Goal: Task Accomplishment & Management: Manage account settings

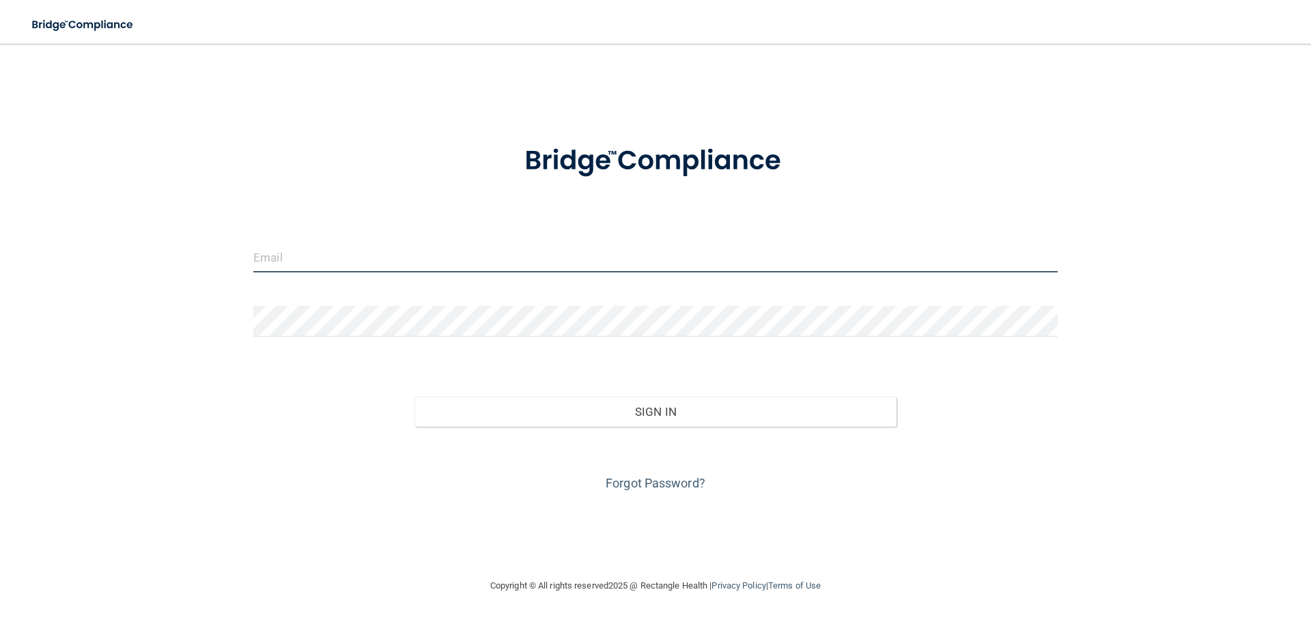
click at [387, 259] on input "email" at bounding box center [655, 257] width 804 height 31
type input "[PERSON_NAME][EMAIL_ADDRESS][DOMAIN_NAME]"
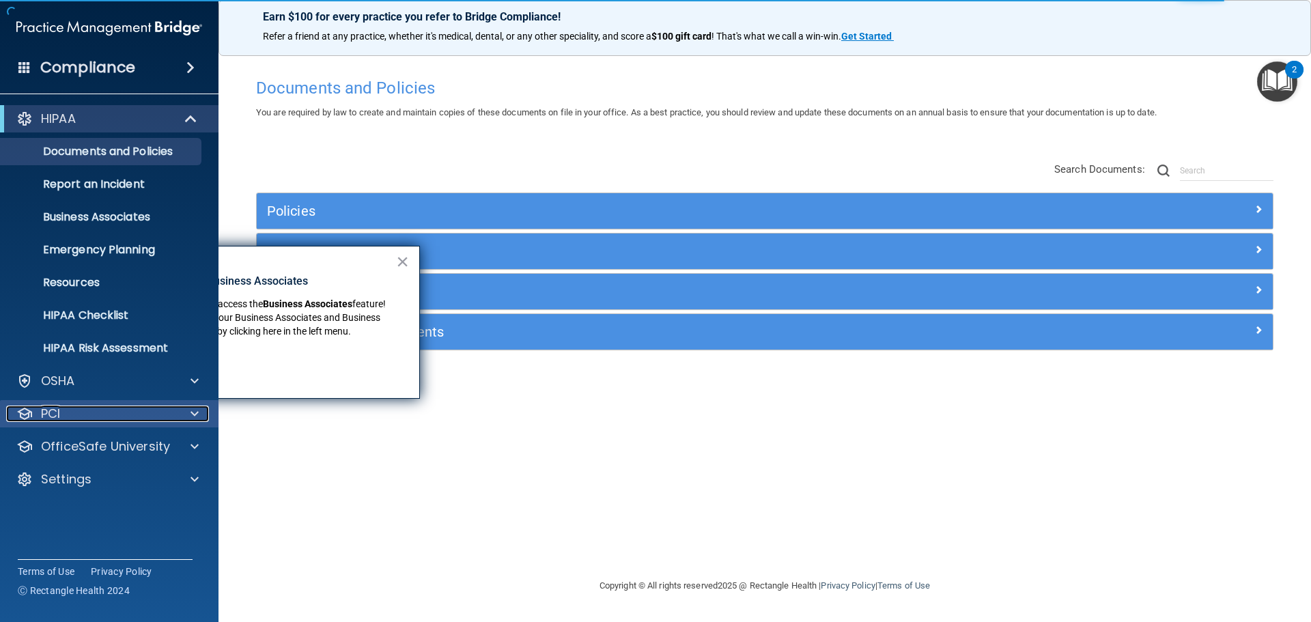
click at [83, 413] on div "PCI" at bounding box center [90, 413] width 169 height 16
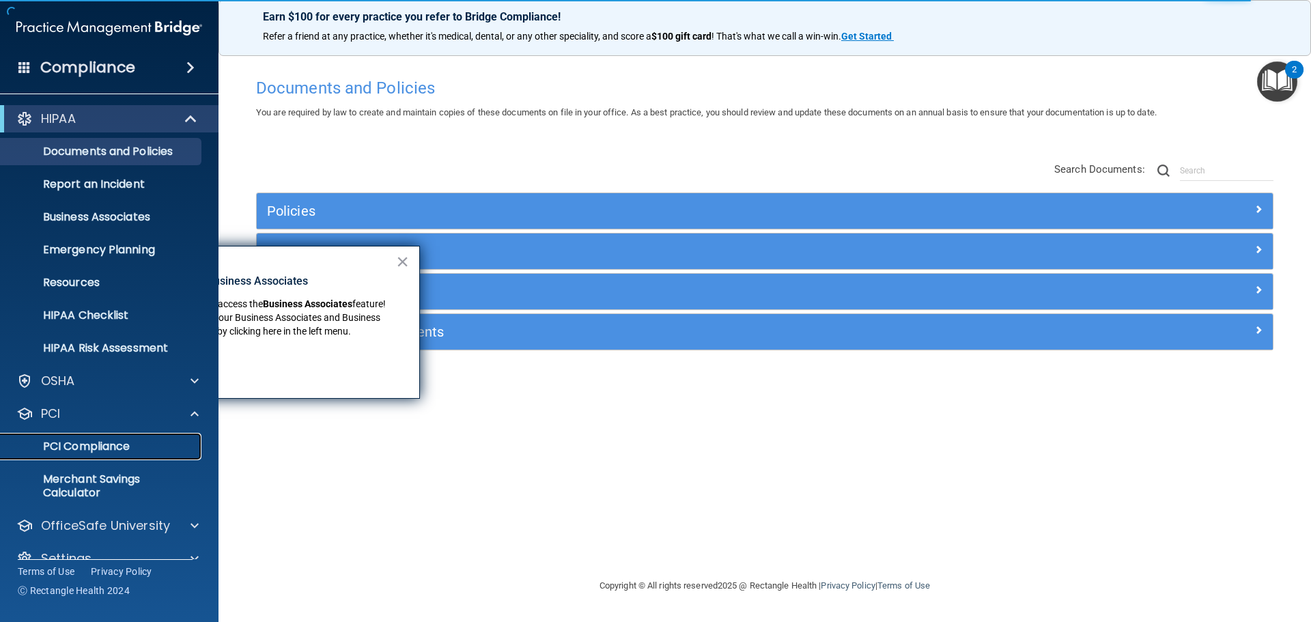
click at [96, 446] on p "PCI Compliance" at bounding box center [102, 447] width 186 height 14
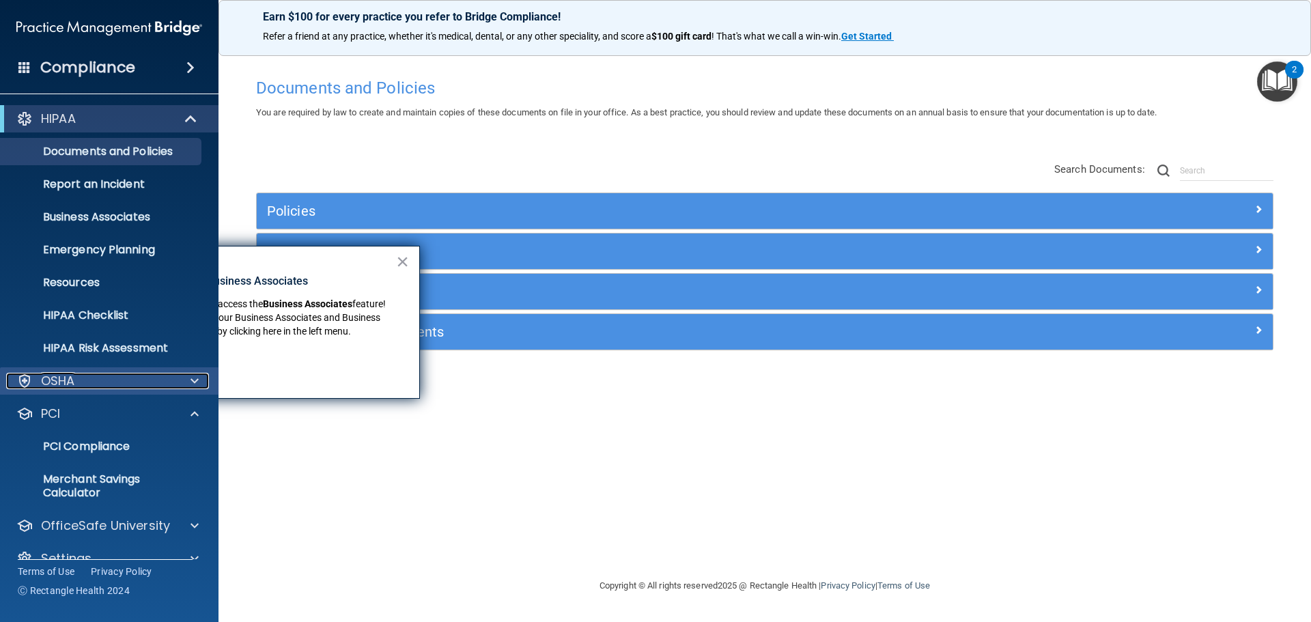
click at [109, 373] on div "OSHA" at bounding box center [90, 381] width 169 height 16
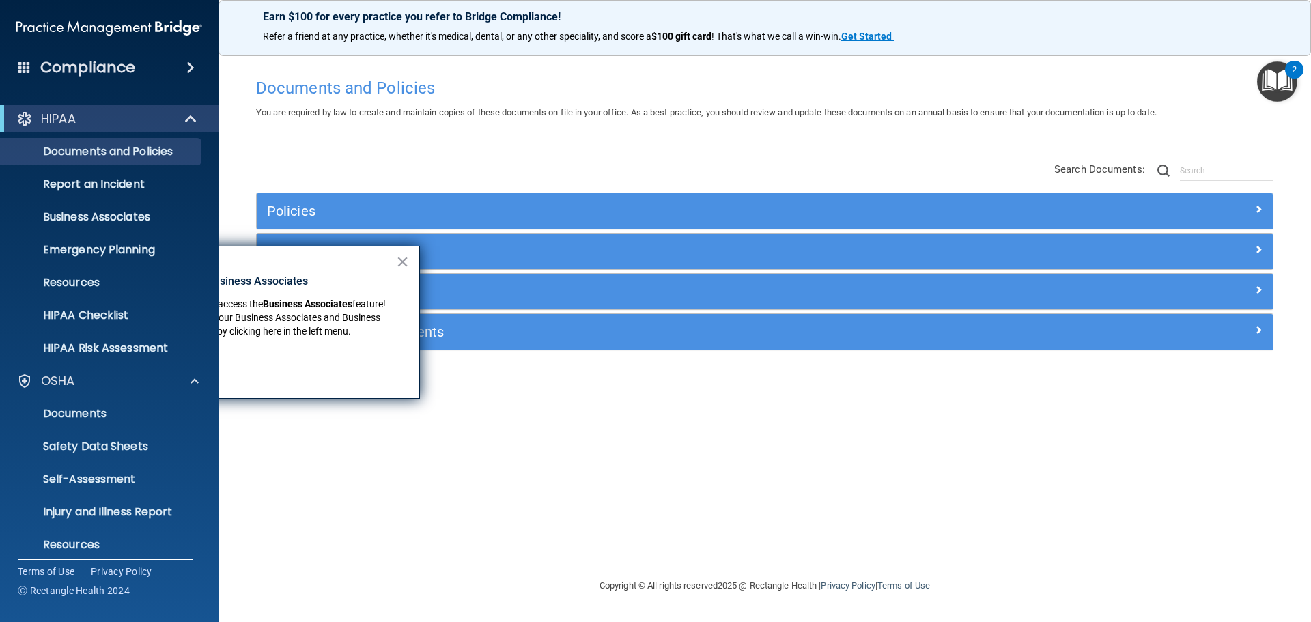
click at [169, 75] on div "Compliance" at bounding box center [109, 68] width 218 height 30
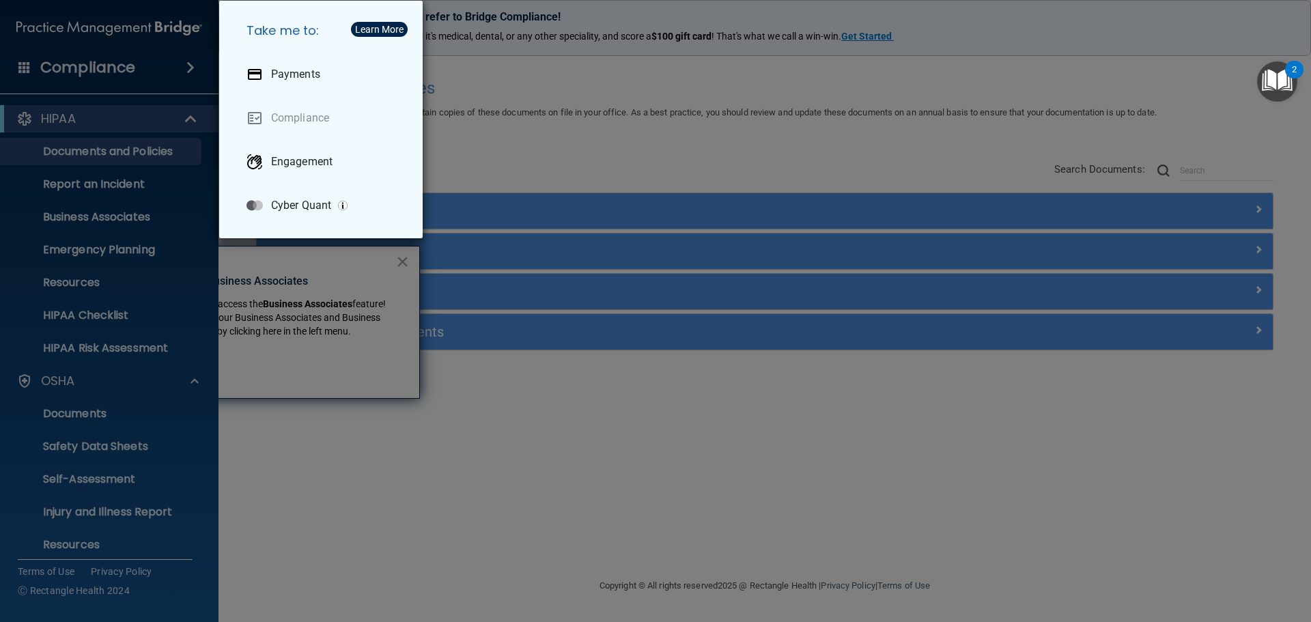
click at [627, 419] on div "Take me to: Payments Compliance Engagement Cyber Quant" at bounding box center [655, 311] width 1311 height 622
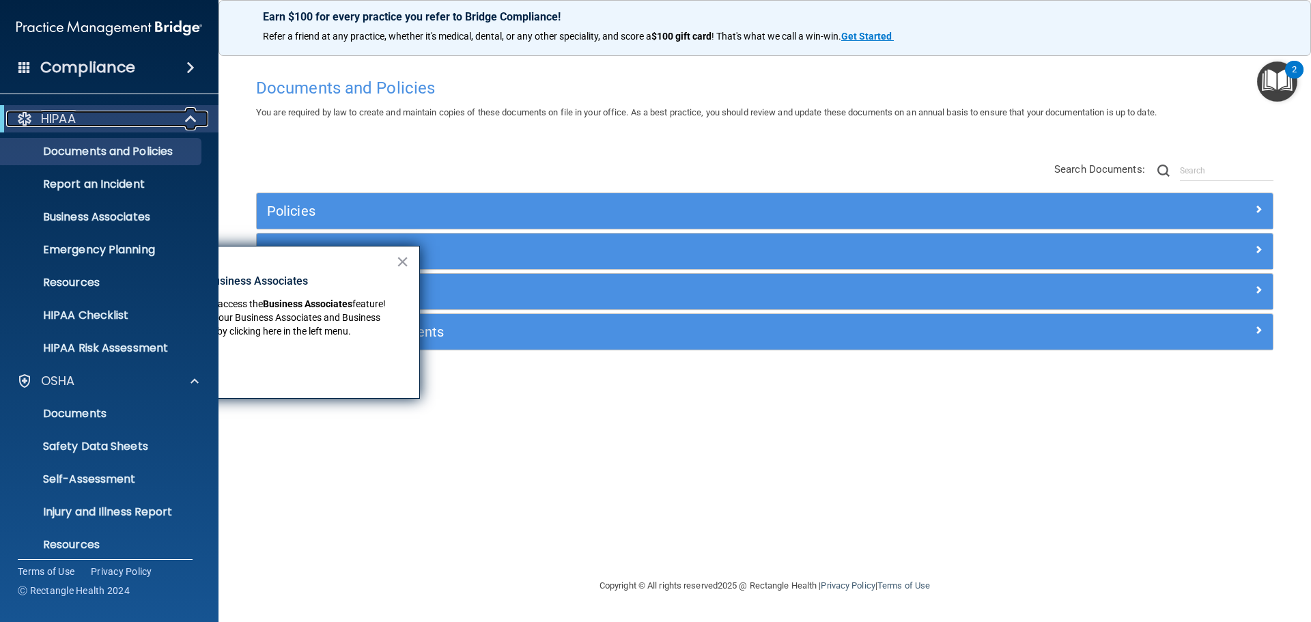
click at [189, 126] on span at bounding box center [192, 119] width 12 height 16
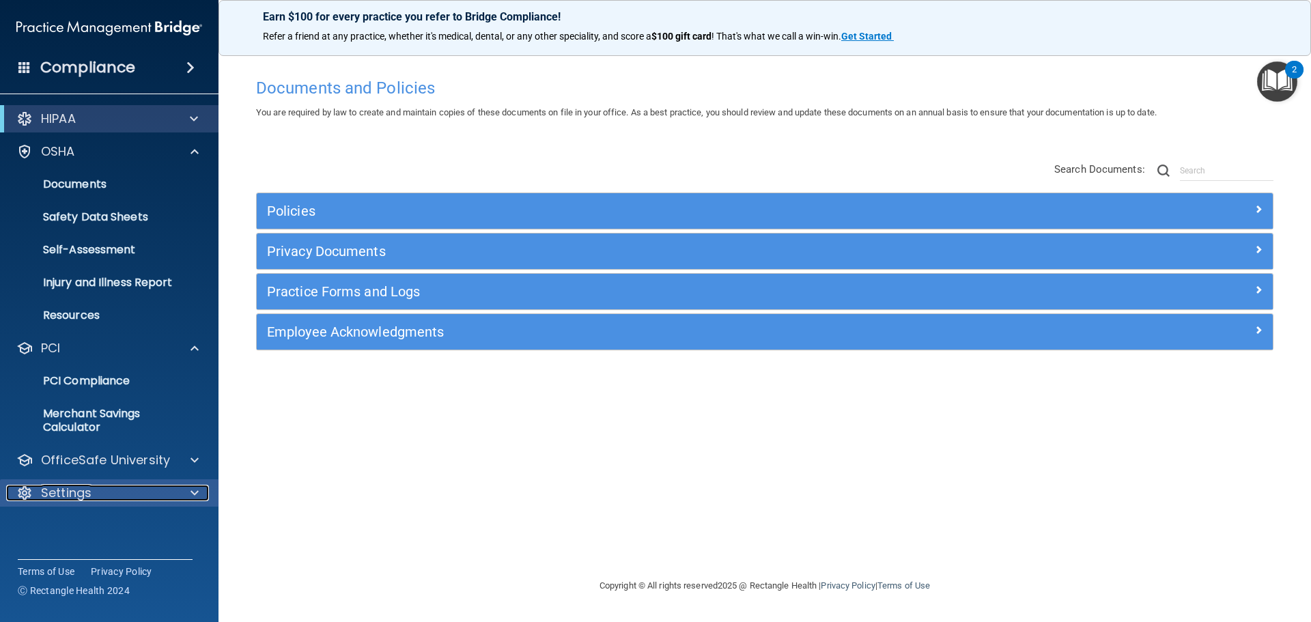
click at [123, 494] on div "Settings" at bounding box center [90, 493] width 169 height 16
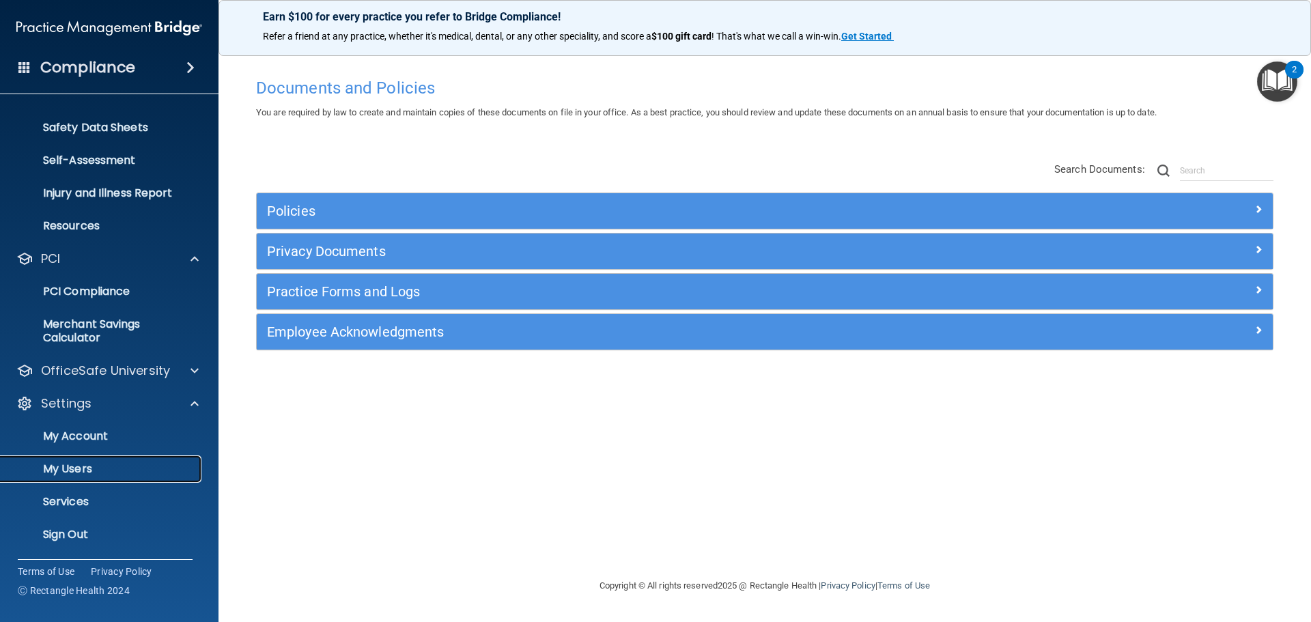
click at [66, 462] on p "My Users" at bounding box center [102, 469] width 186 height 14
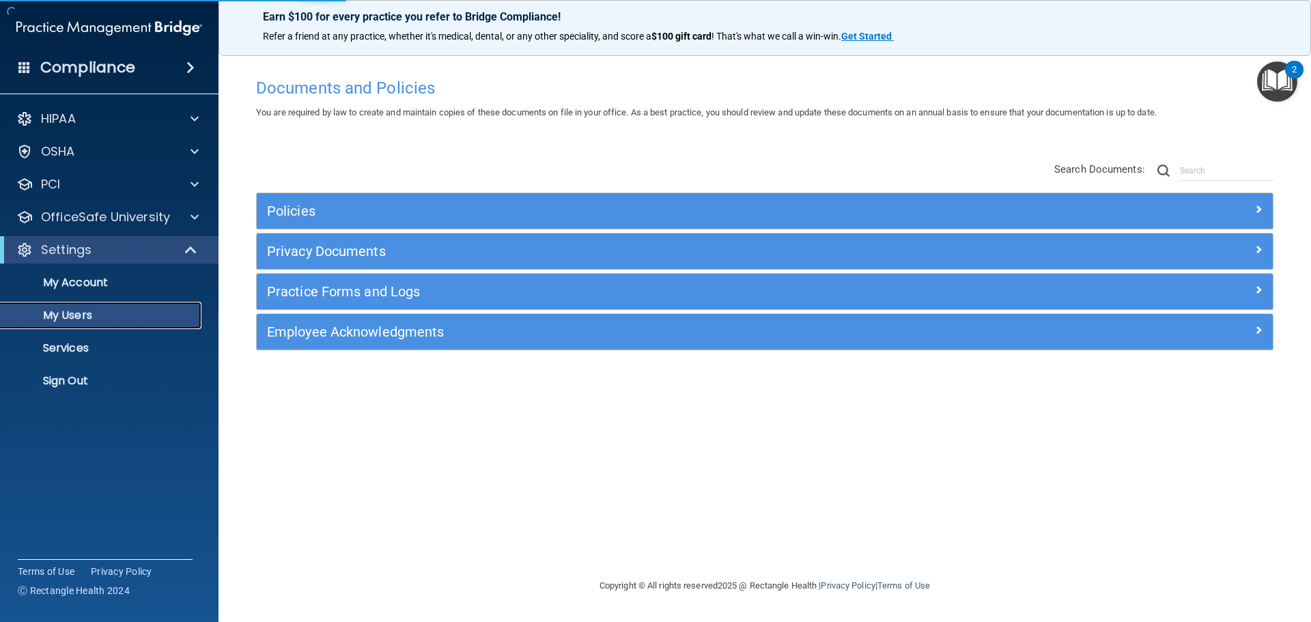
select select "20"
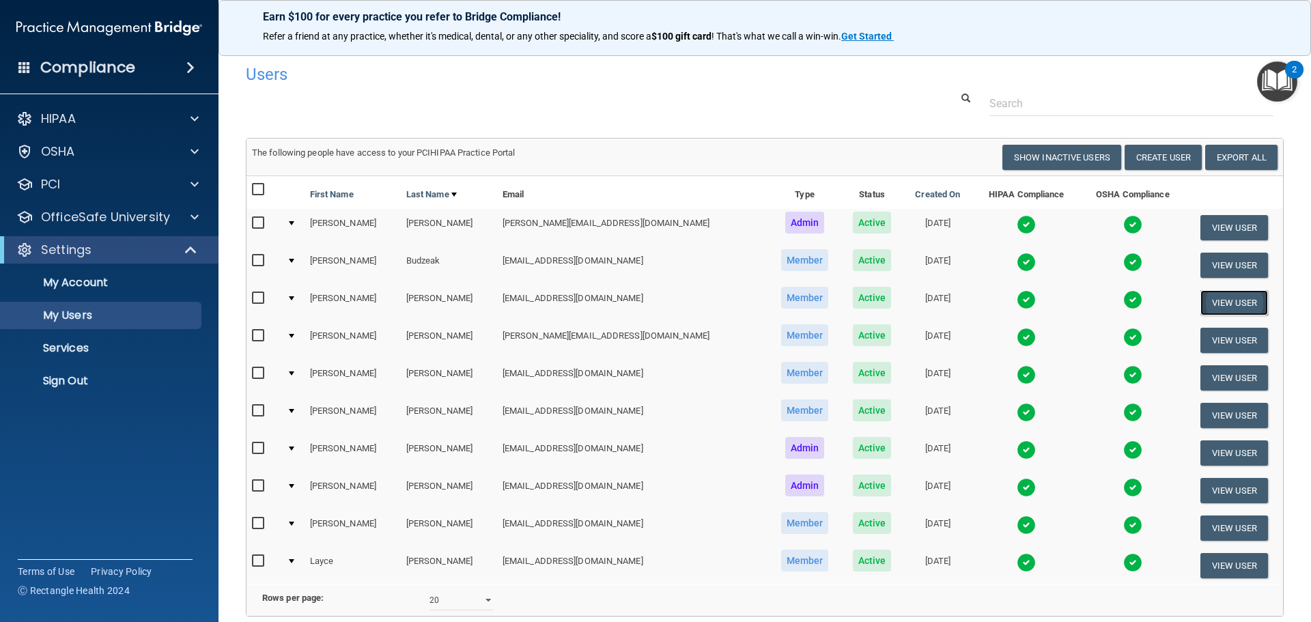
click at [1210, 312] on button "View User" at bounding box center [1234, 302] width 68 height 25
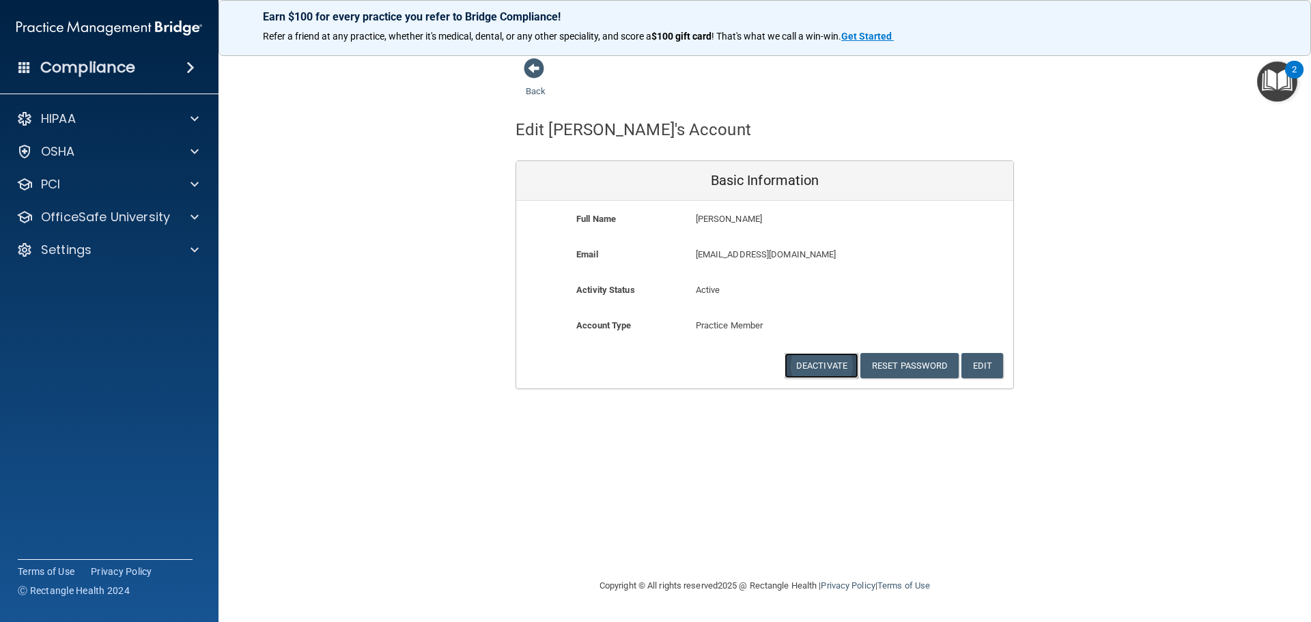
click at [818, 370] on button "Deactivate" at bounding box center [821, 365] width 74 height 25
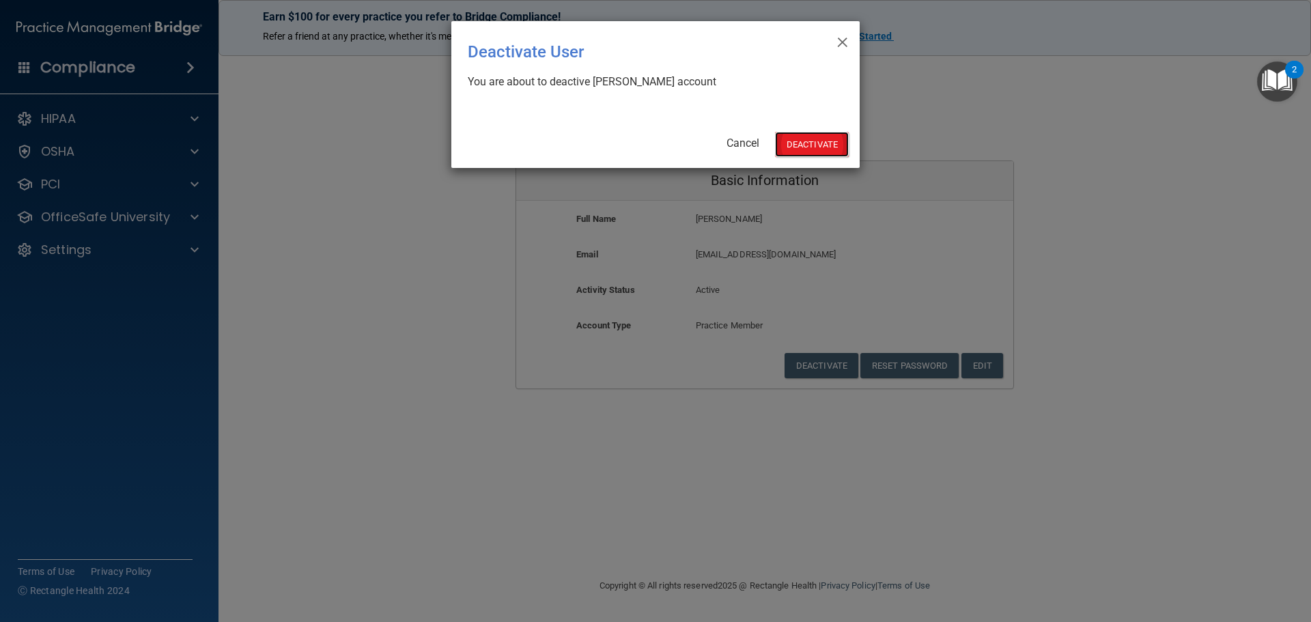
click at [800, 145] on button "Deactivate" at bounding box center [812, 144] width 74 height 25
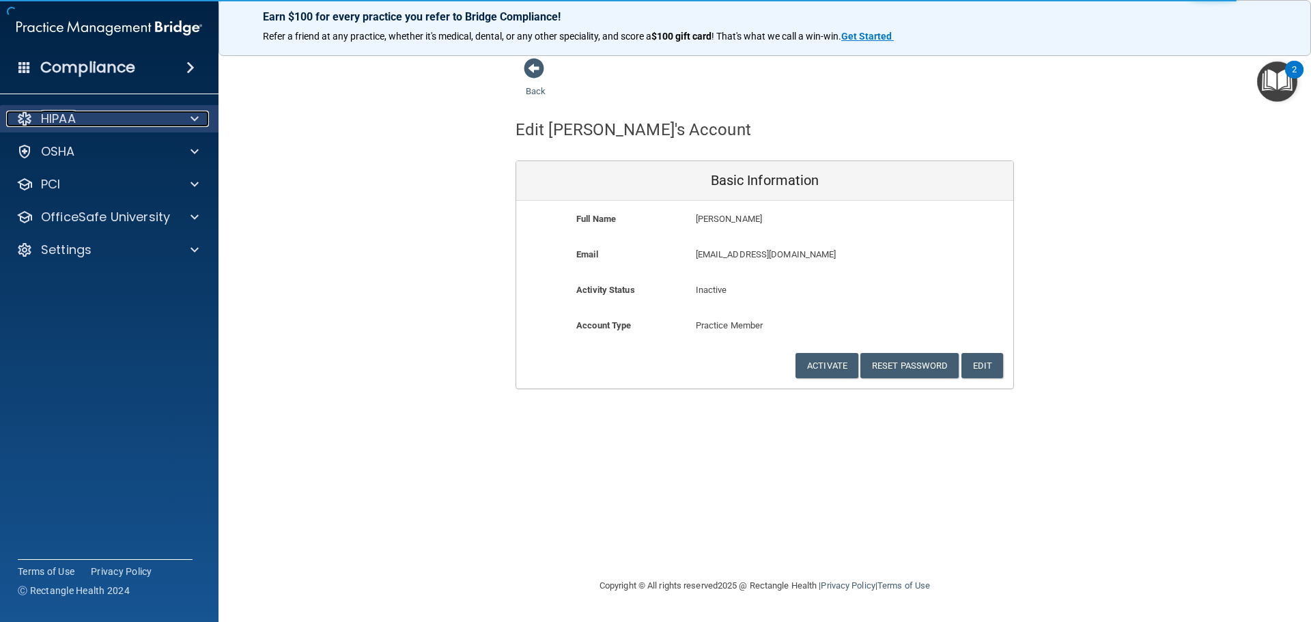
click at [93, 114] on div "HIPAA" at bounding box center [90, 119] width 169 height 16
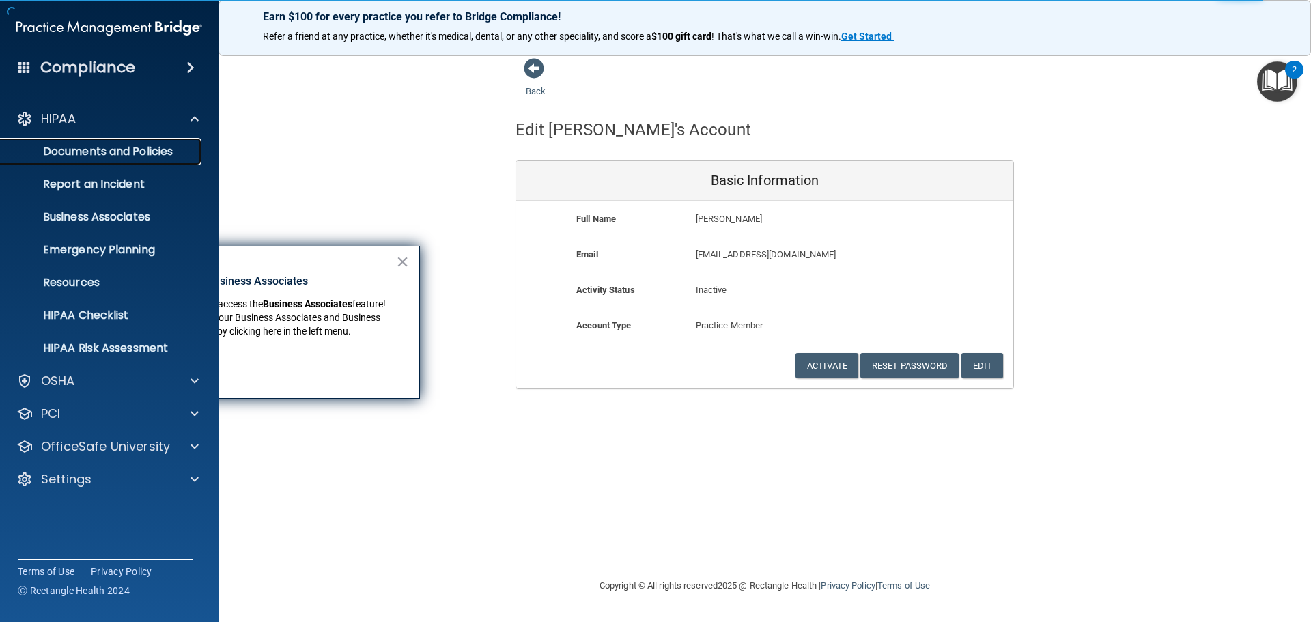
click at [101, 155] on p "Documents and Policies" at bounding box center [102, 152] width 186 height 14
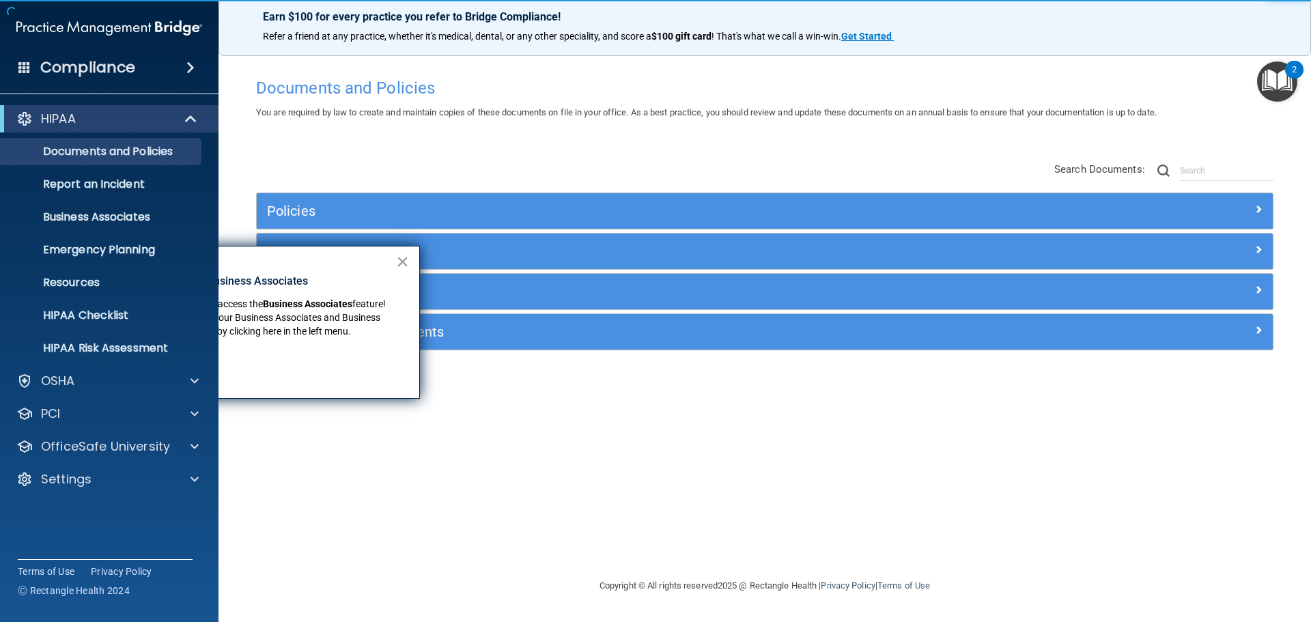
click at [399, 261] on button "×" at bounding box center [402, 262] width 13 height 22
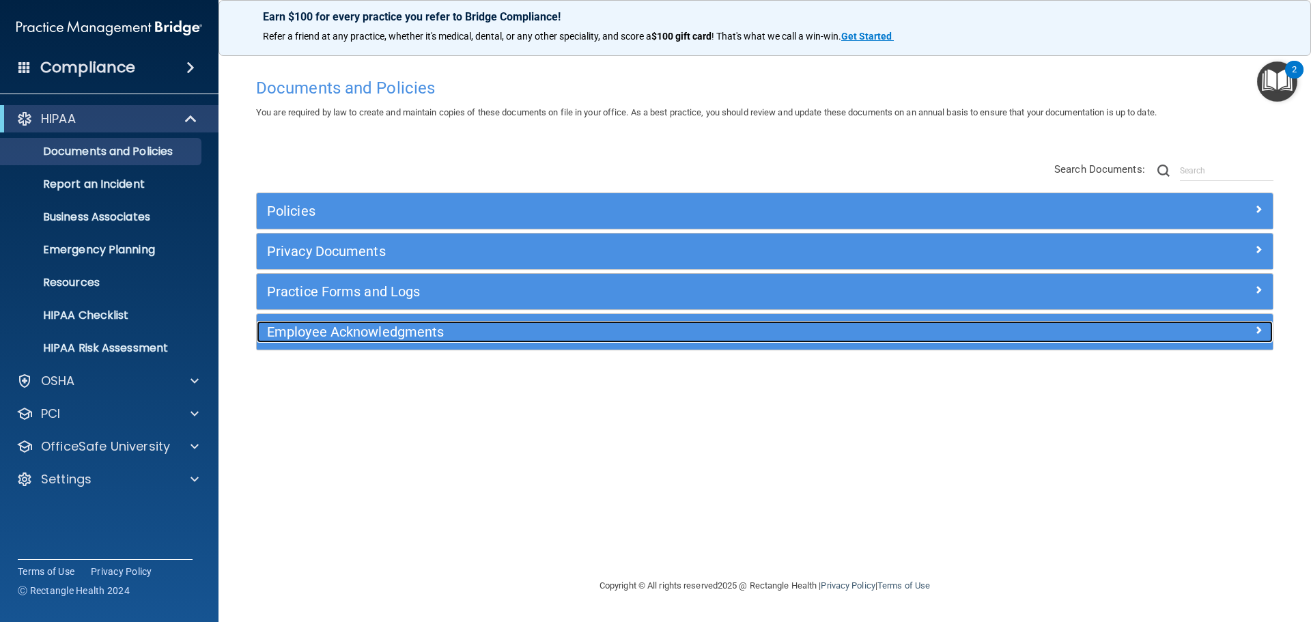
click at [399, 326] on h5 "Employee Acknowledgments" at bounding box center [637, 331] width 741 height 15
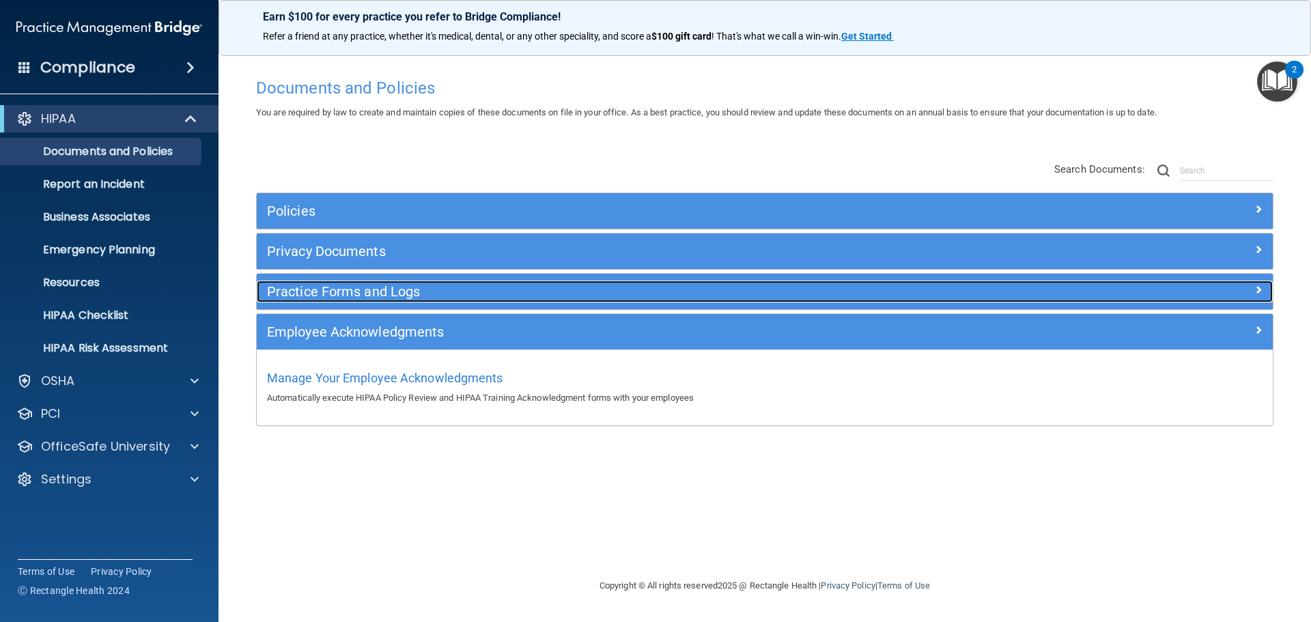
click at [396, 288] on h5 "Practice Forms and Logs" at bounding box center [637, 291] width 741 height 15
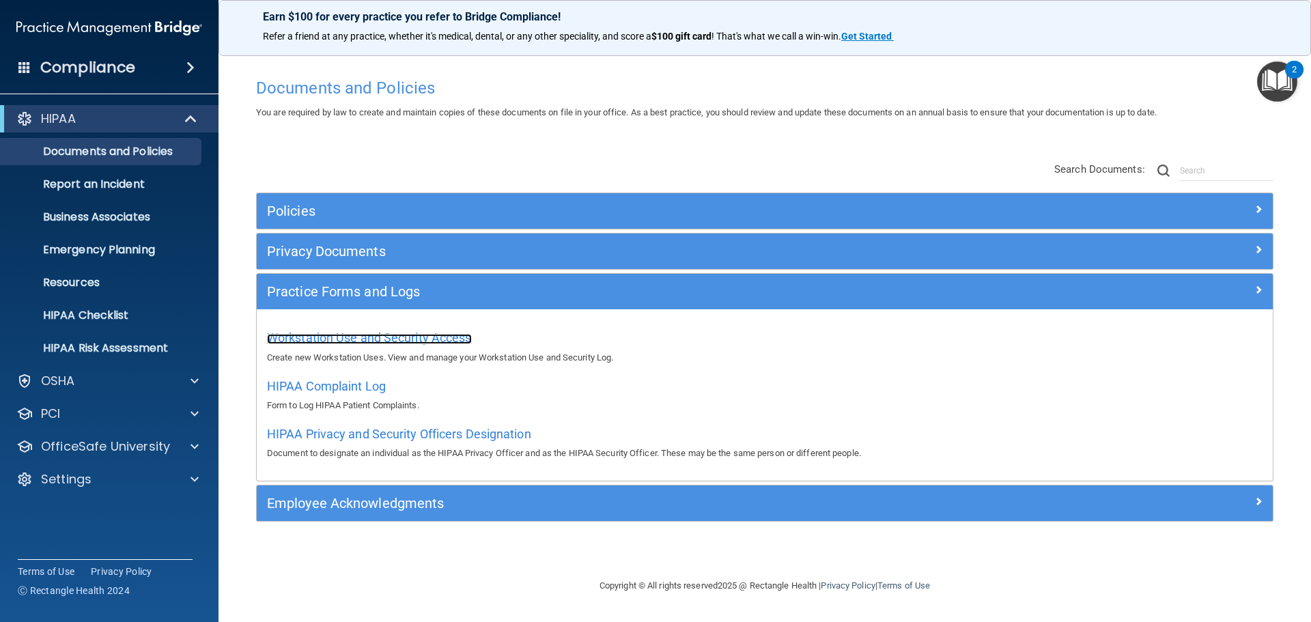
click at [399, 332] on span "Workstation Use and Security Access" at bounding box center [369, 337] width 205 height 14
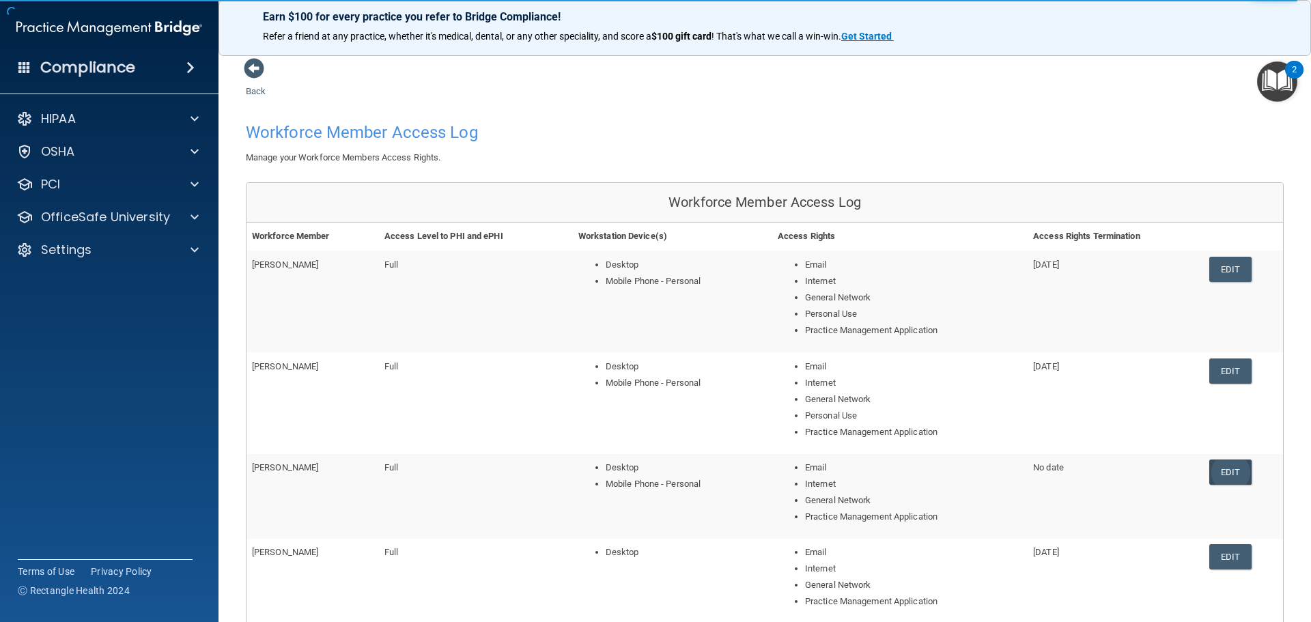
click at [1227, 470] on link "Edit" at bounding box center [1230, 471] width 42 height 25
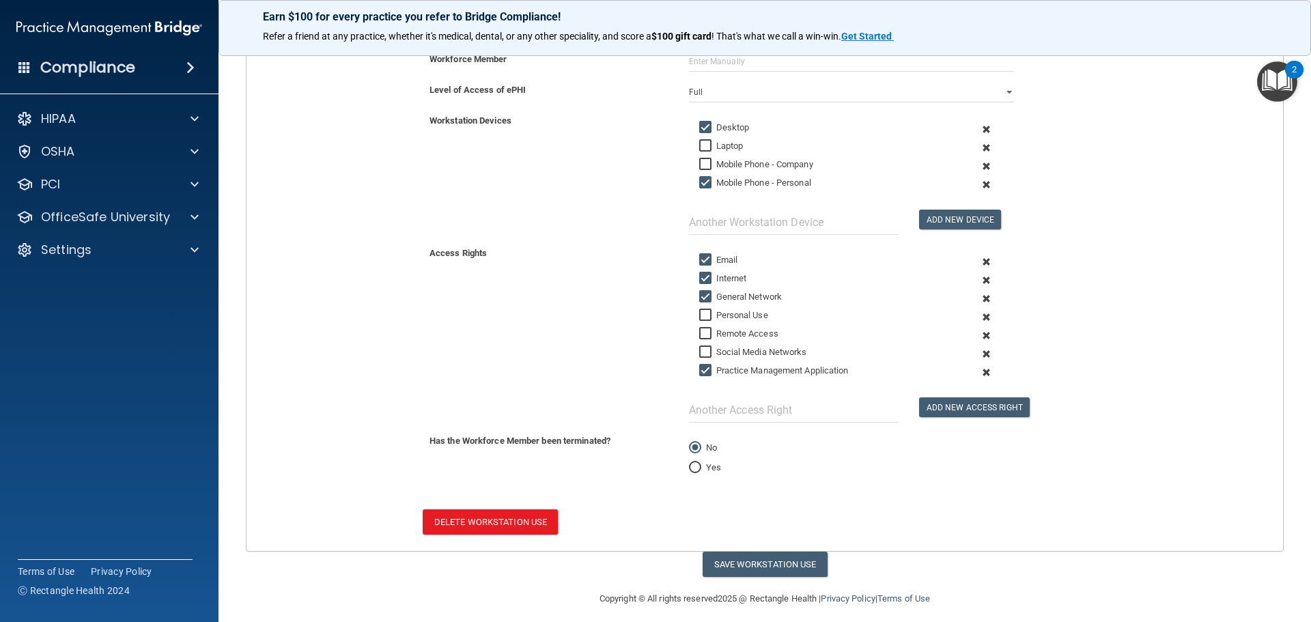
scroll to position [244, 0]
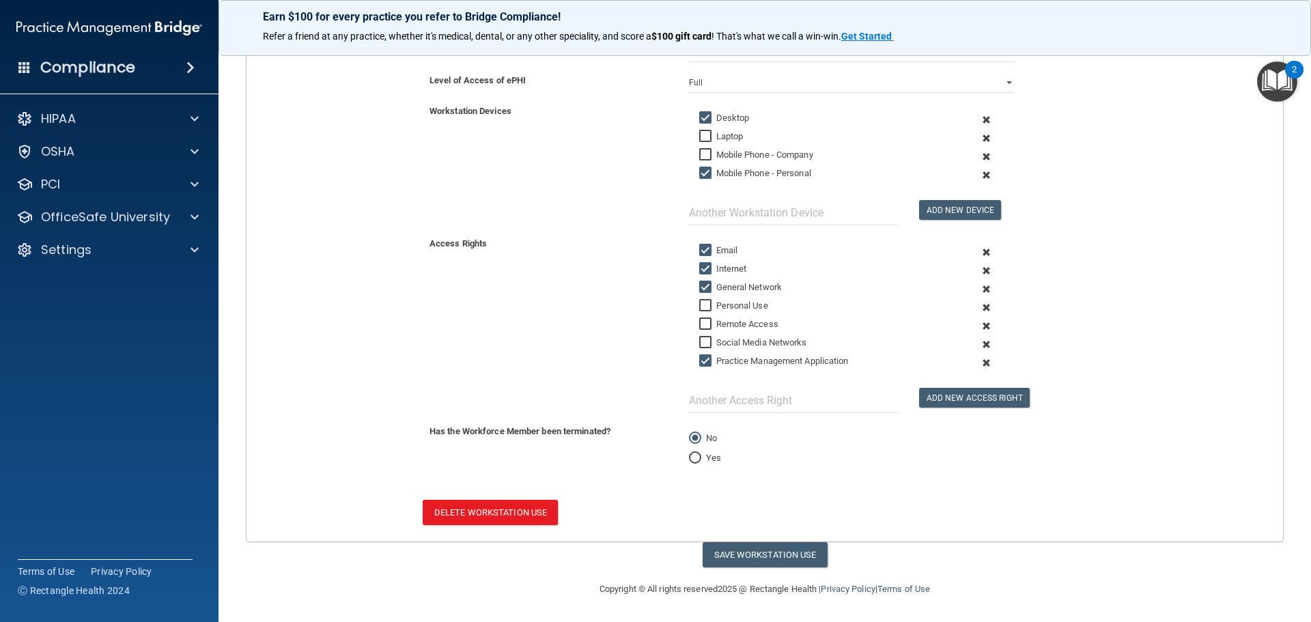
click at [696, 459] on input "Yes" at bounding box center [695, 458] width 12 height 10
radio input "true"
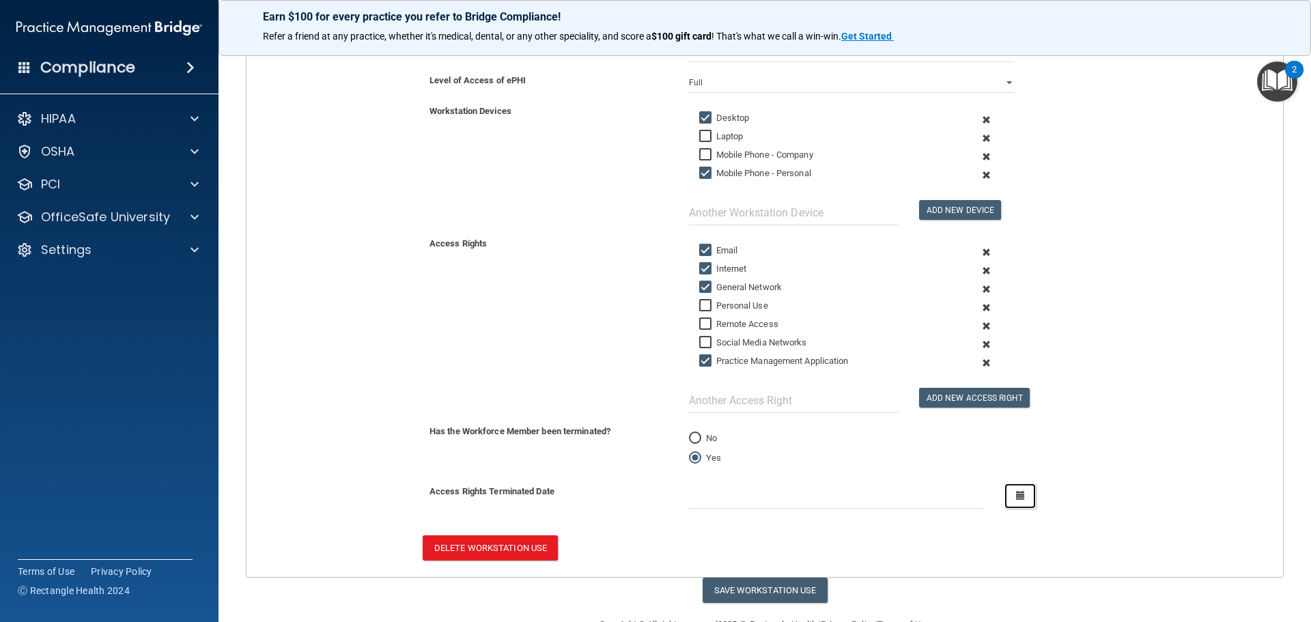
click at [1023, 490] on button "button" at bounding box center [1019, 495] width 31 height 25
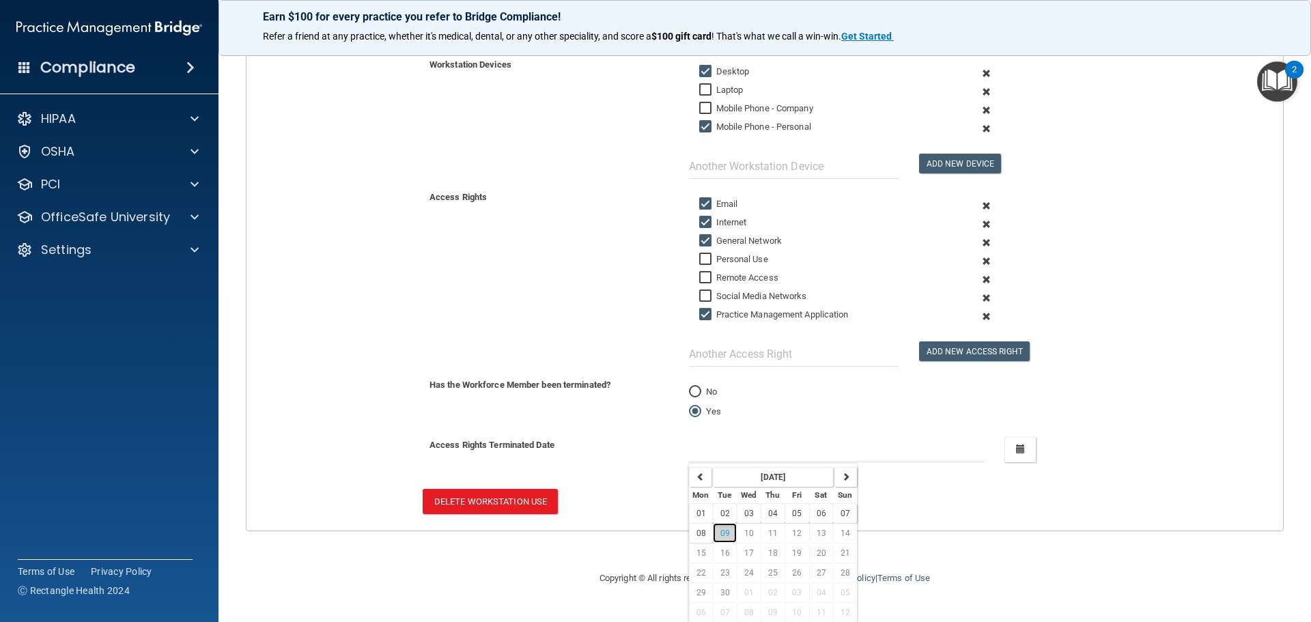
click at [720, 534] on span "09" at bounding box center [725, 533] width 10 height 10
type input "9/9/25"
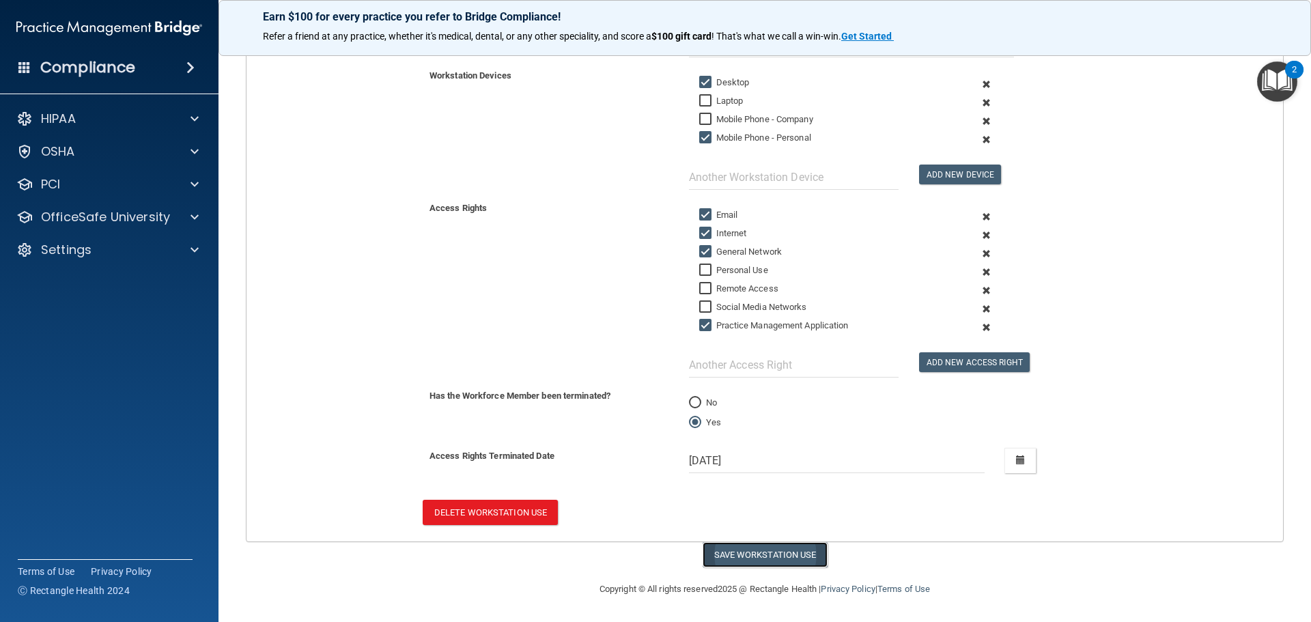
click at [758, 553] on button "Save Workstation Use" at bounding box center [764, 554] width 125 height 25
select select "? string:Full ?"
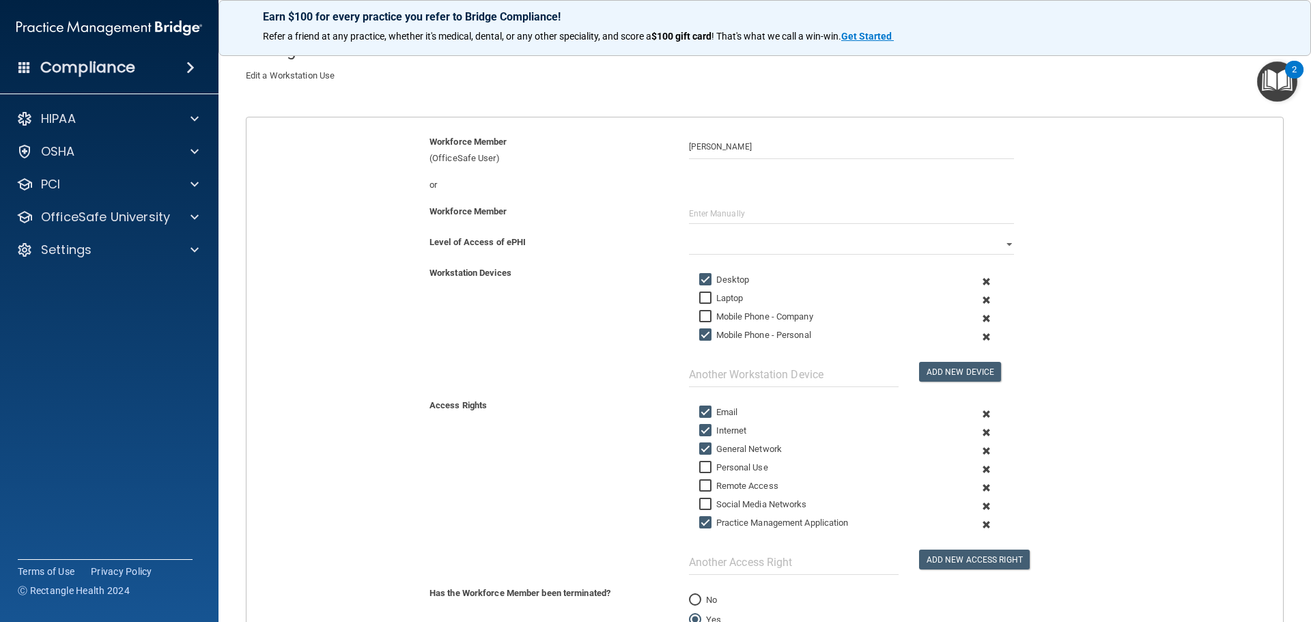
scroll to position [0, 0]
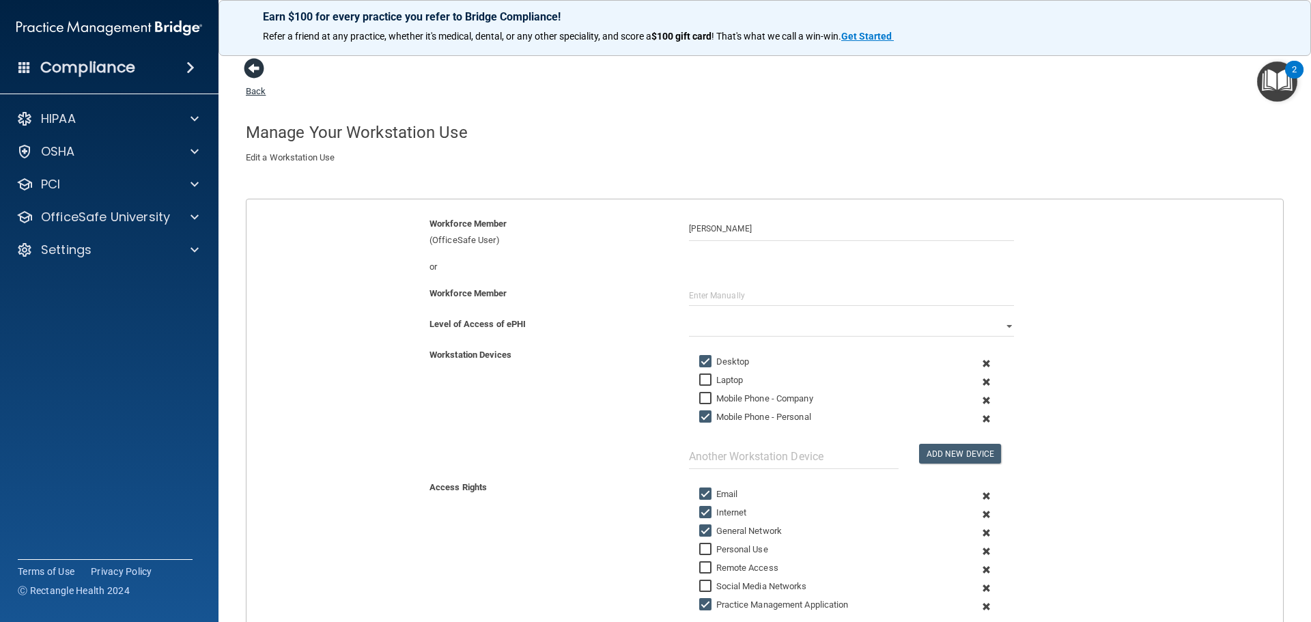
click at [251, 94] on link "Back" at bounding box center [256, 83] width 20 height 27
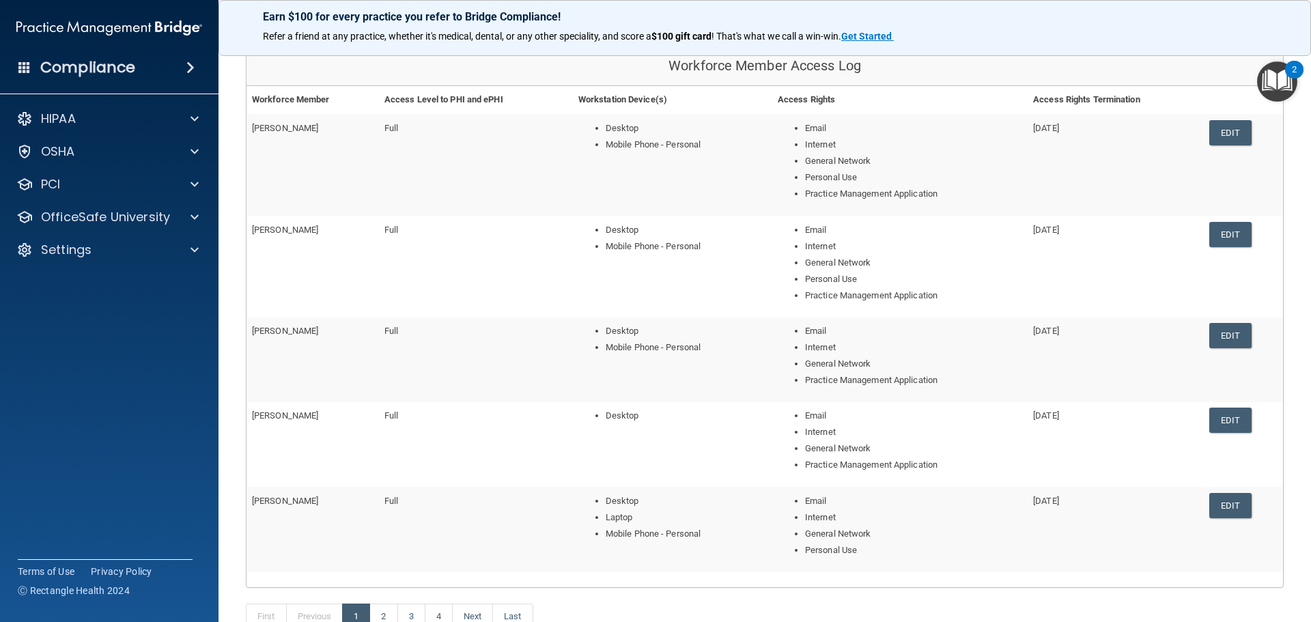
scroll to position [273, 0]
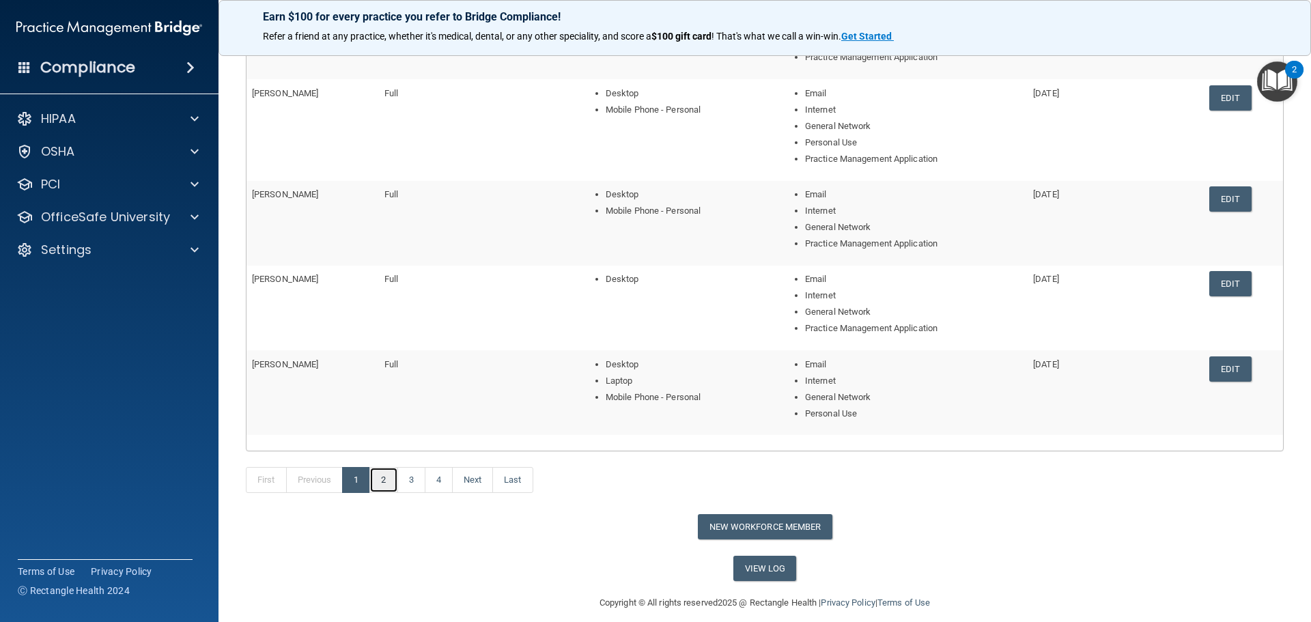
click at [388, 485] on link "2" at bounding box center [383, 480] width 28 height 26
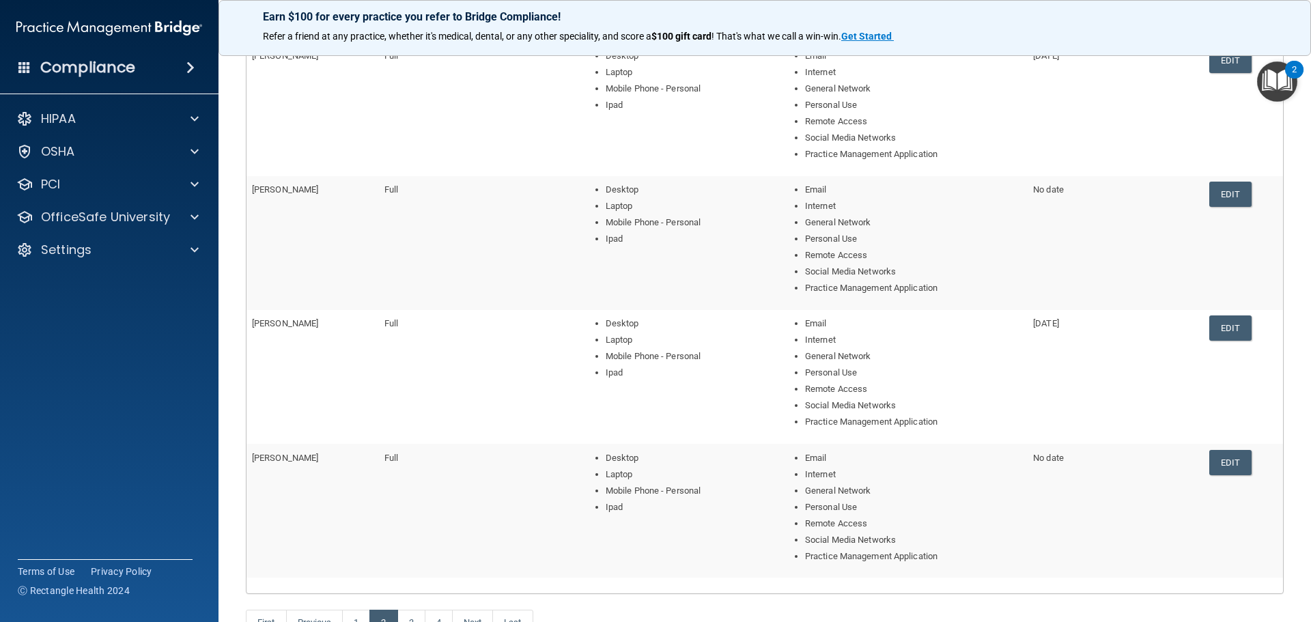
scroll to position [410, 0]
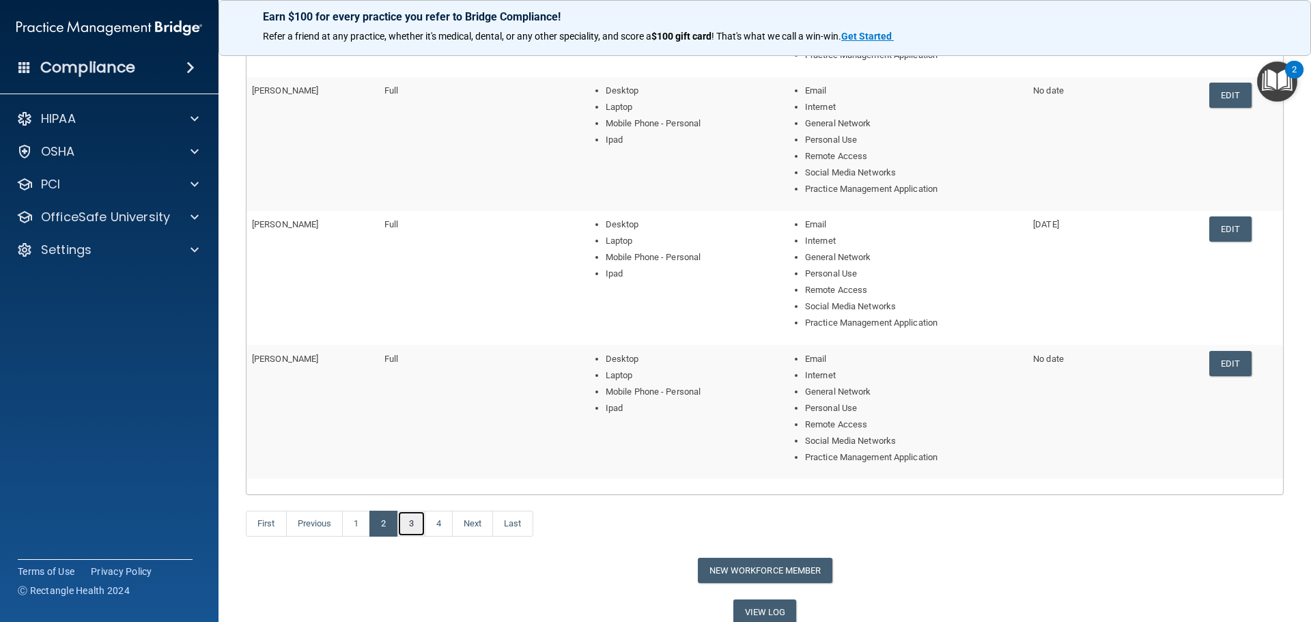
click at [413, 520] on link "3" at bounding box center [411, 524] width 28 height 26
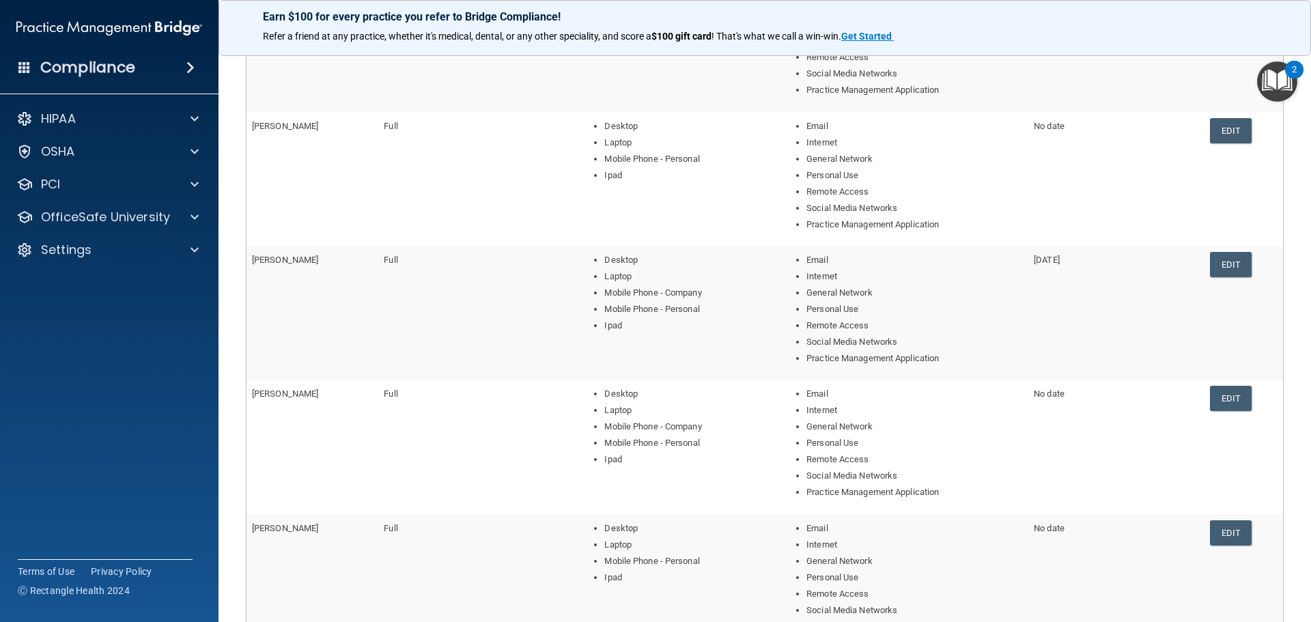
scroll to position [410, 0]
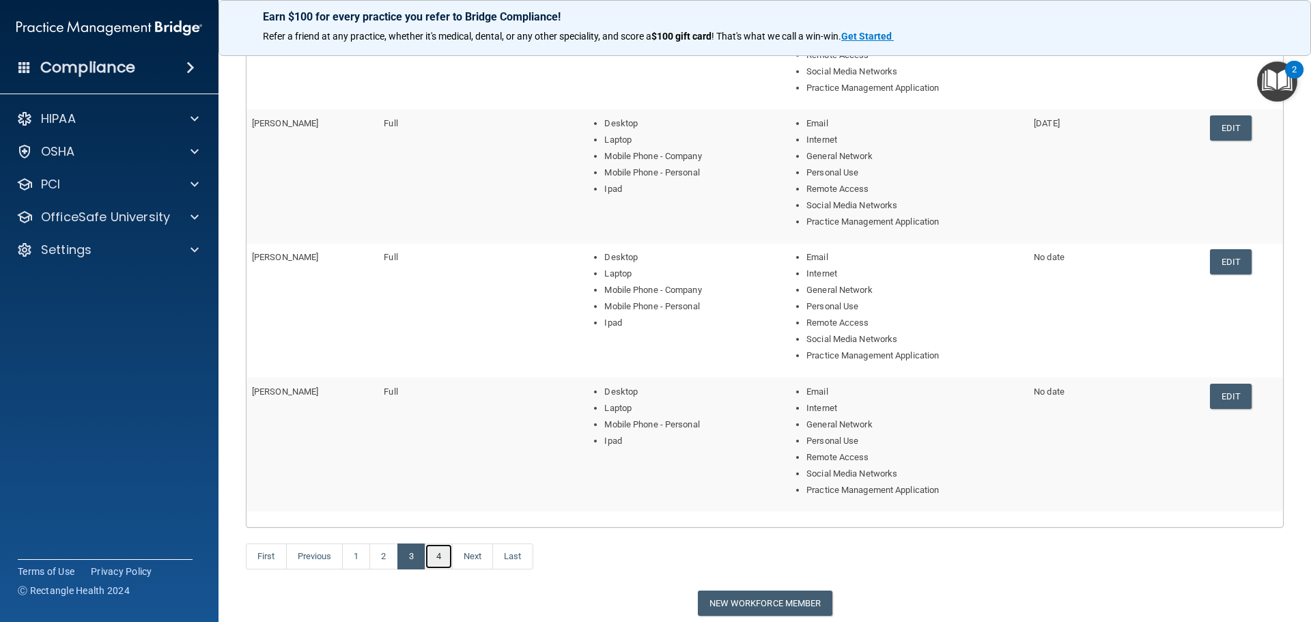
click at [436, 560] on link "4" at bounding box center [439, 556] width 28 height 26
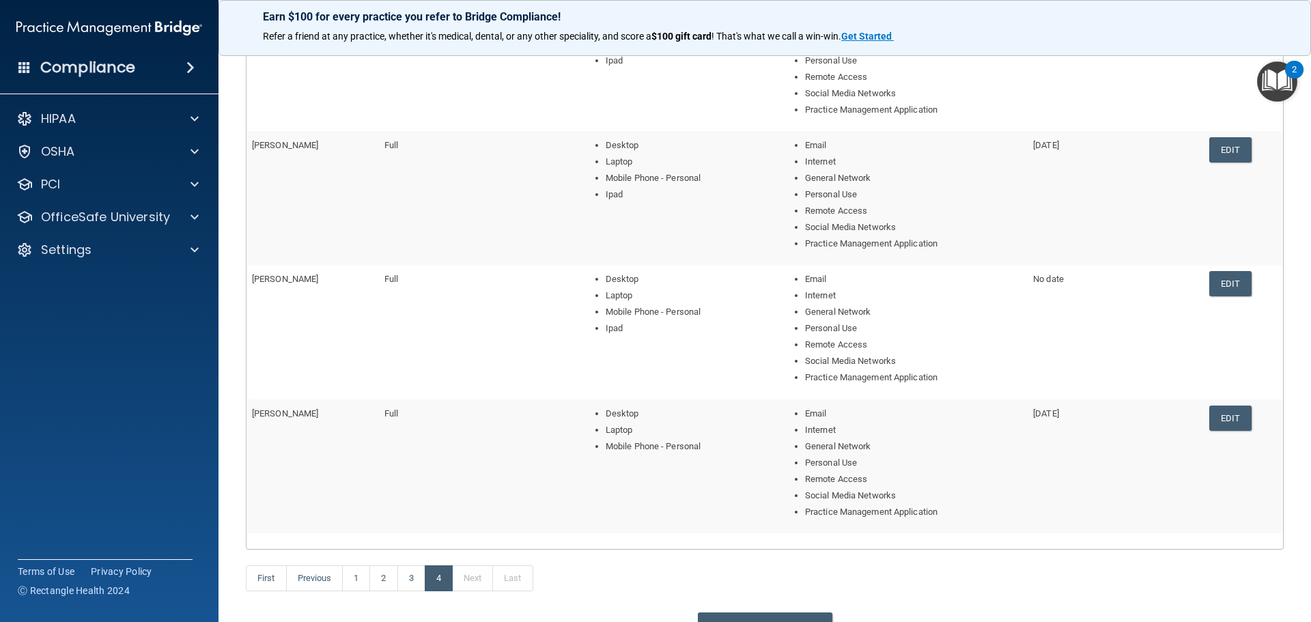
scroll to position [500, 0]
